Goal: Transaction & Acquisition: Purchase product/service

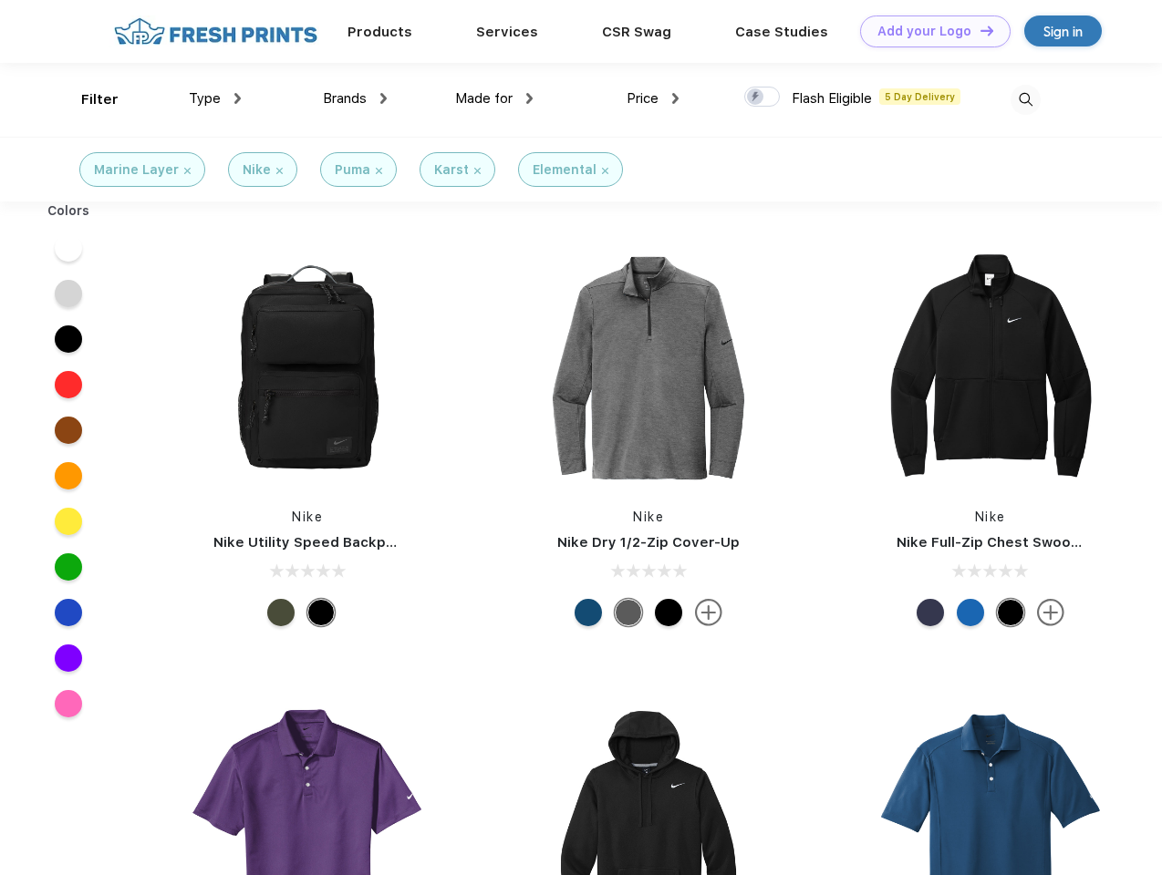
click at [928, 31] on link "Add your Logo Design Tool" at bounding box center [935, 31] width 150 height 32
click at [0, 0] on div "Design Tool" at bounding box center [0, 0] width 0 height 0
click at [978, 30] on link "Add your Logo Design Tool" at bounding box center [935, 31] width 150 height 32
click at [88, 99] on div "Filter" at bounding box center [99, 99] width 37 height 21
click at [215, 98] on span "Type" at bounding box center [205, 98] width 32 height 16
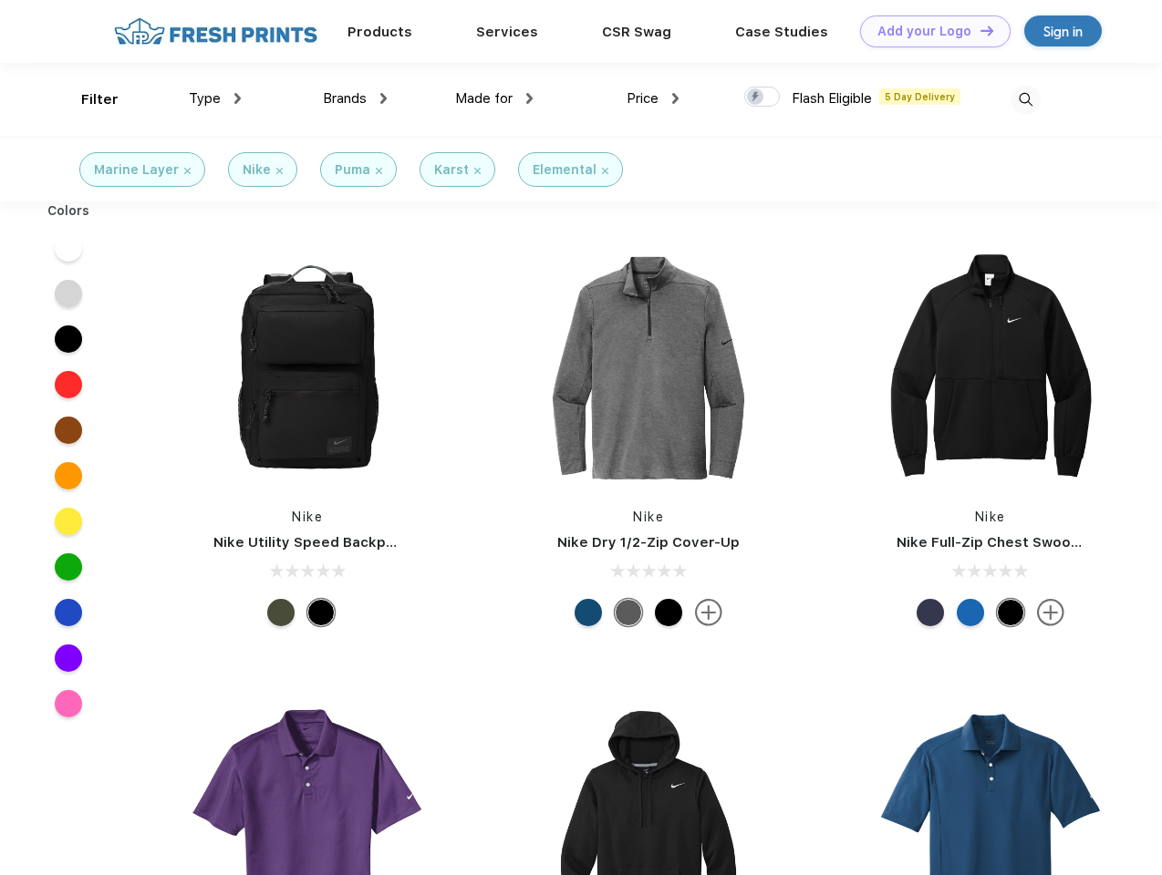
click at [355, 98] on span "Brands" at bounding box center [345, 98] width 44 height 16
click at [494, 98] on span "Made for" at bounding box center [483, 98] width 57 height 16
click at [653, 98] on span "Price" at bounding box center [642, 98] width 32 height 16
click at [762, 98] on div at bounding box center [762, 97] width 36 height 20
click at [756, 98] on input "checkbox" at bounding box center [750, 92] width 12 height 12
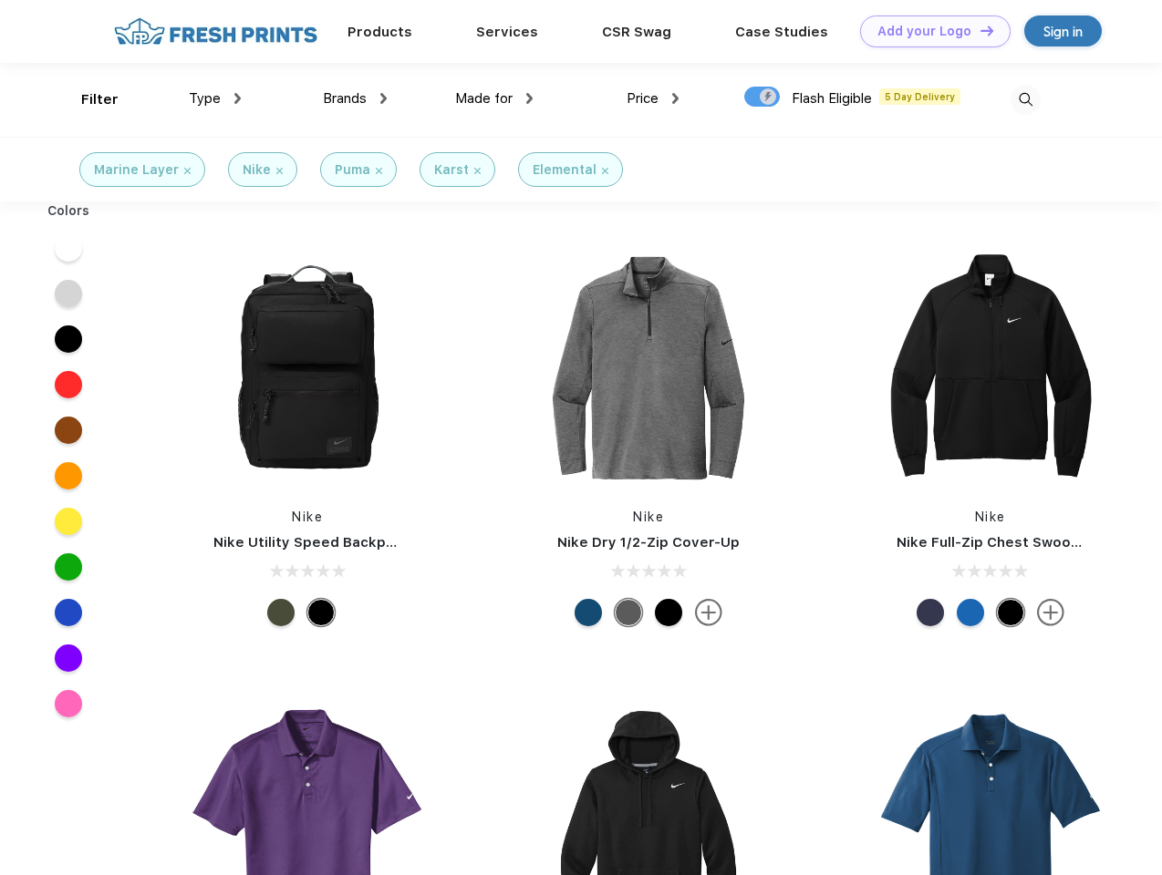
click at [1025, 99] on img at bounding box center [1025, 100] width 30 height 30
